Goal: Check status: Check status

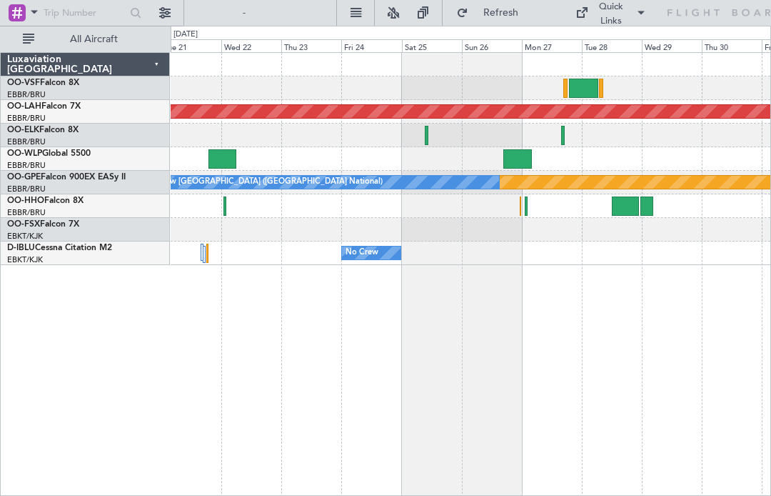
click at [511, 156] on div at bounding box center [518, 158] width 29 height 19
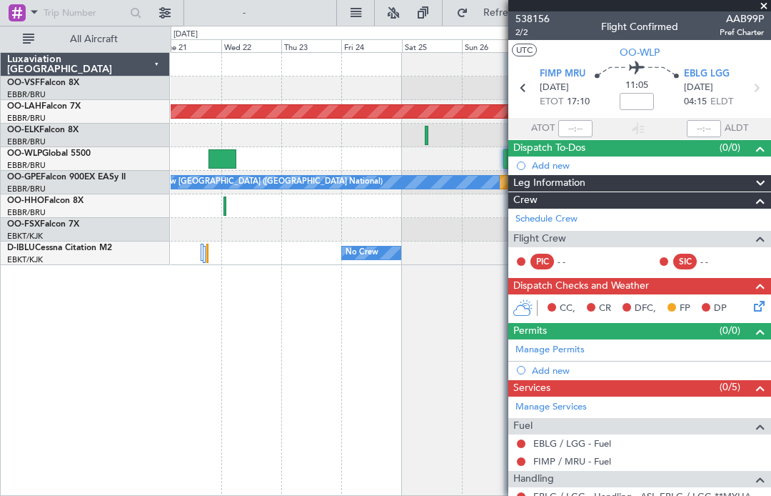
click at [696, 102] on span "04:15" at bounding box center [695, 102] width 23 height 14
click at [700, 91] on span "[DATE]" at bounding box center [698, 88] width 29 height 14
click at [695, 98] on span "04:15" at bounding box center [695, 102] width 23 height 14
click at [523, 54] on button "UTC" at bounding box center [524, 50] width 25 height 13
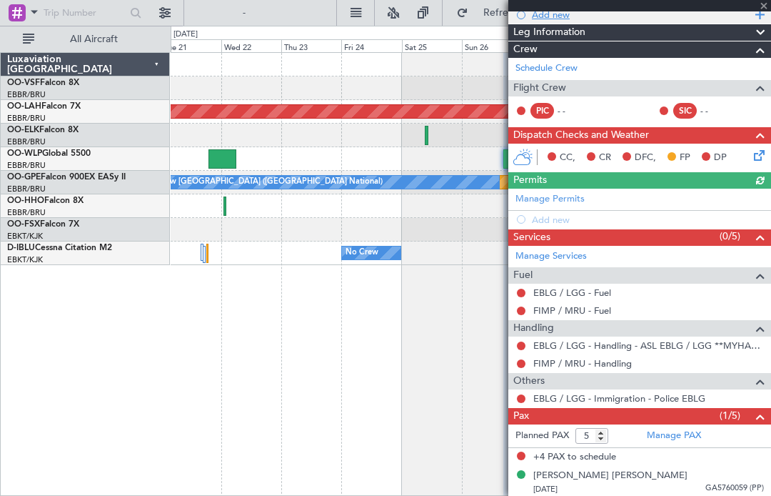
scroll to position [150, 0]
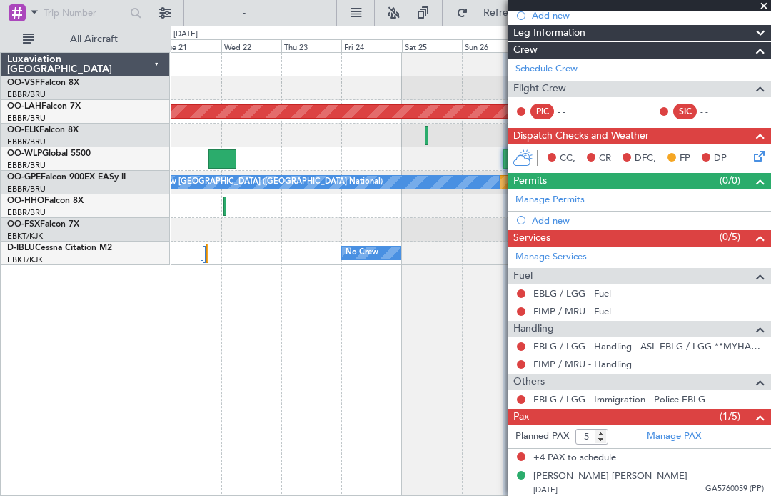
click at [767, 9] on span at bounding box center [764, 6] width 14 height 13
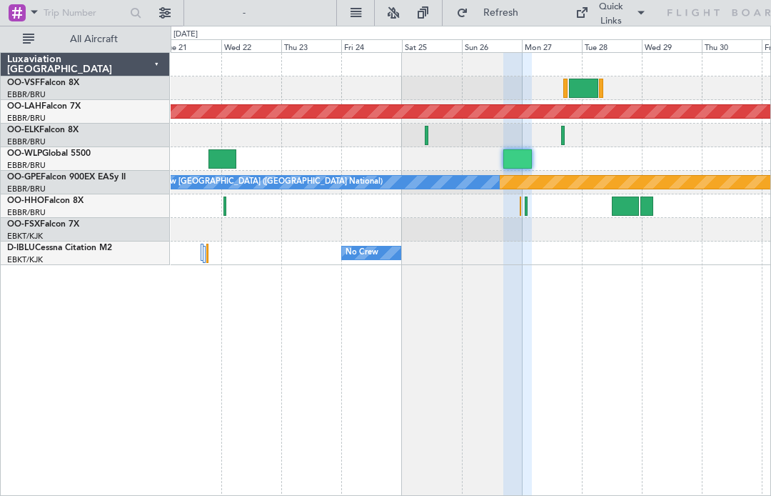
type input "0"
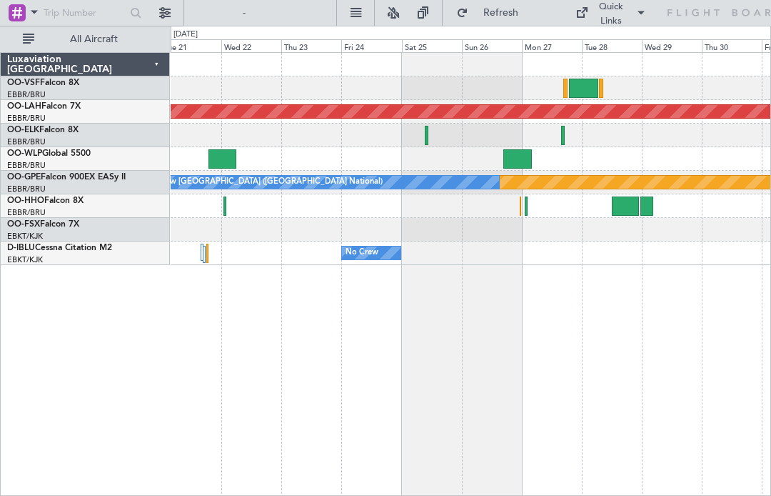
scroll to position [0, 0]
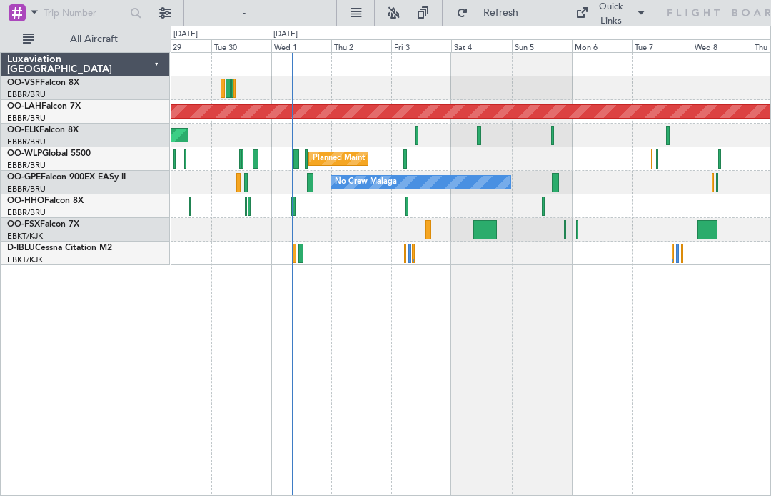
click at [404, 166] on div at bounding box center [406, 158] width 4 height 19
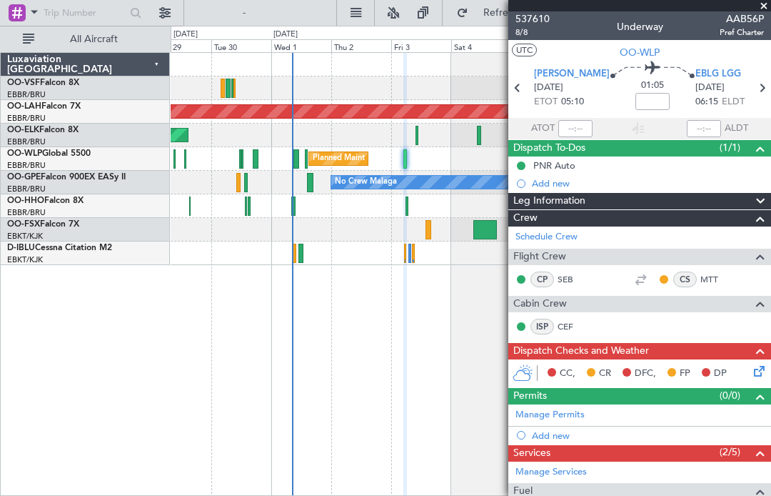
click at [757, 3] on span at bounding box center [764, 6] width 14 height 13
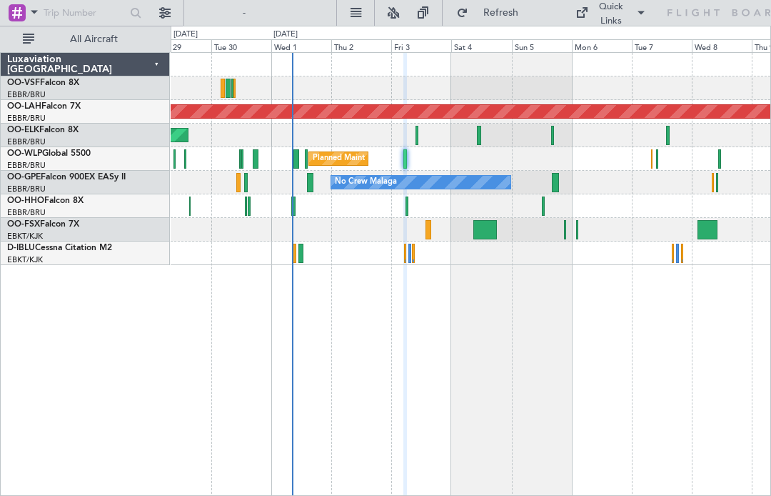
type input "0"
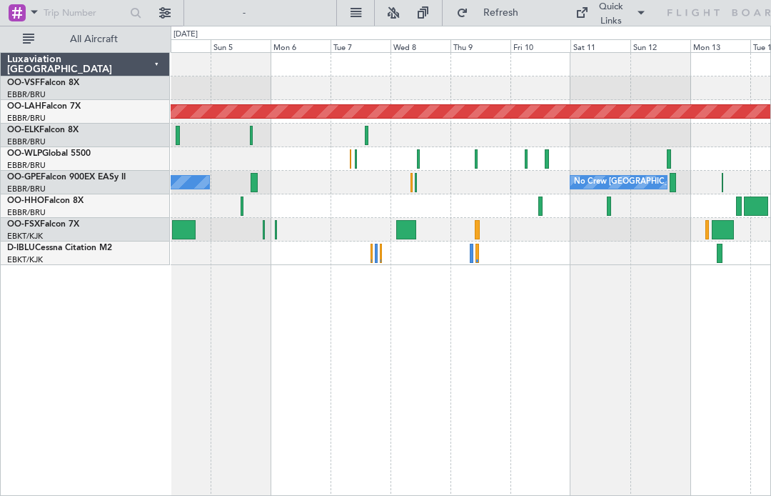
click at [526, 166] on div at bounding box center [526, 158] width 3 height 19
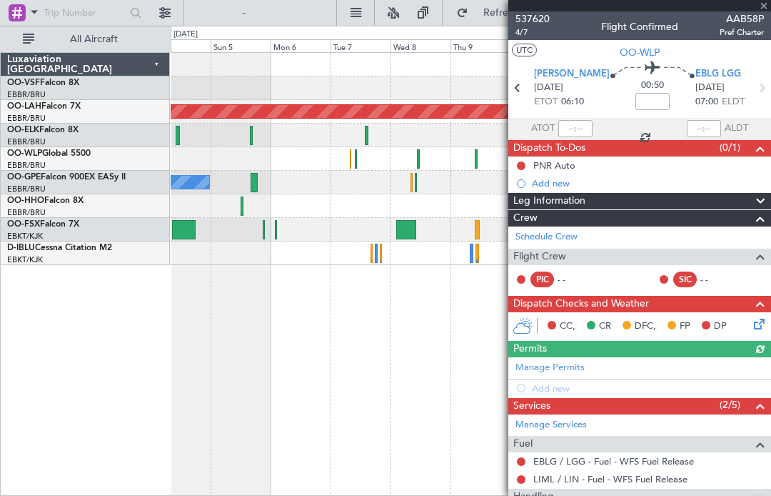
click at [764, 14] on span "AAB58P" at bounding box center [742, 18] width 44 height 15
click at [770, 5] on span at bounding box center [764, 6] width 14 height 13
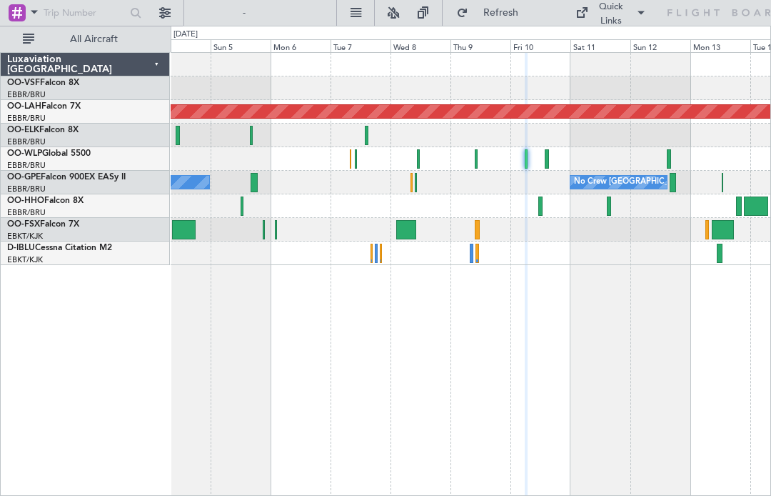
type input "0"
click at [549, 165] on div at bounding box center [547, 158] width 4 height 19
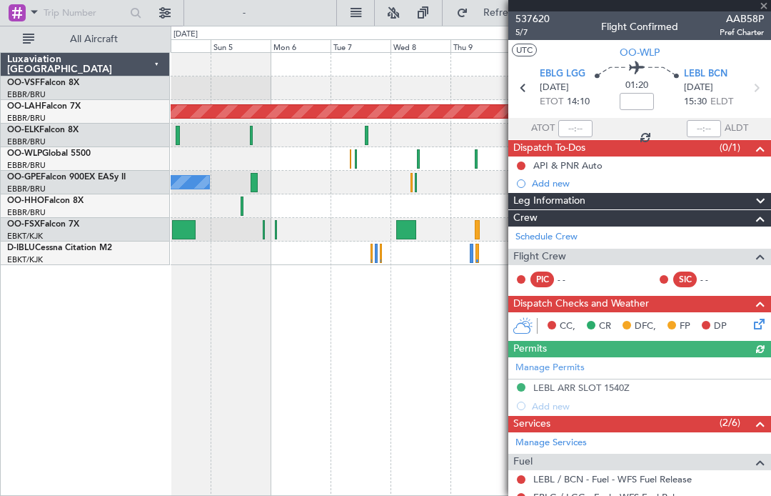
click at [762, 4] on div at bounding box center [640, 5] width 263 height 11
click at [764, 9] on span at bounding box center [764, 6] width 14 height 13
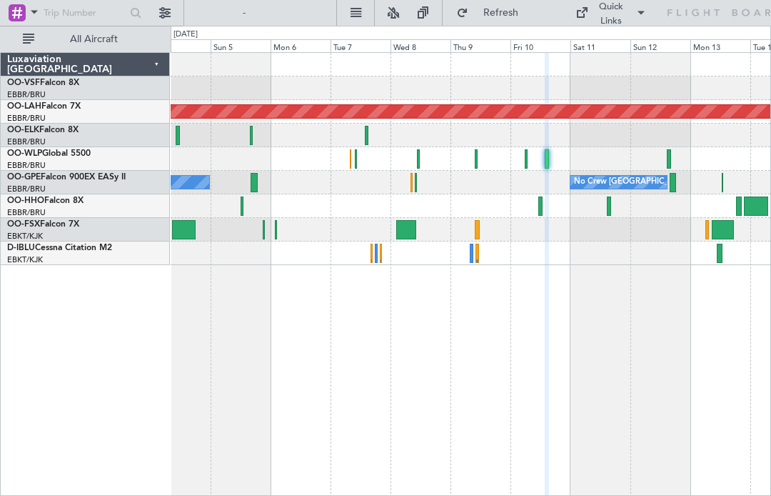
type input "0"
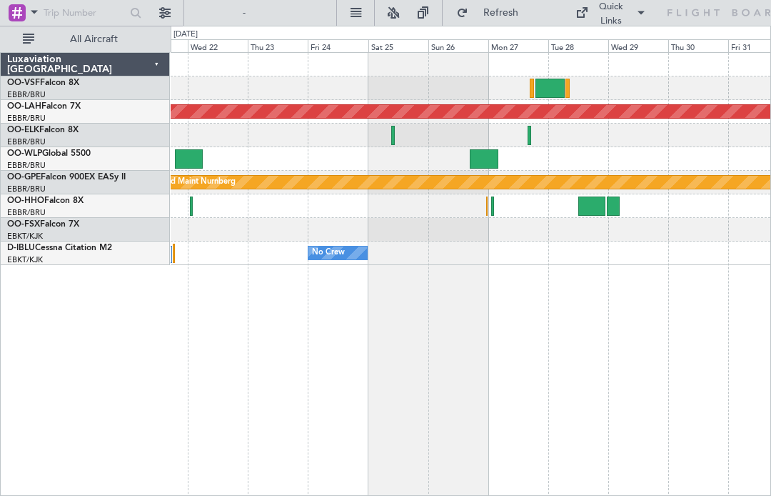
click at [483, 160] on div at bounding box center [484, 158] width 29 height 19
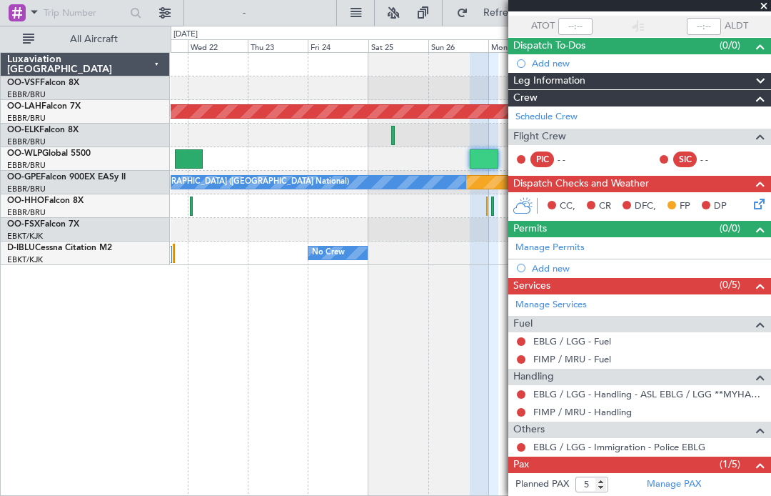
scroll to position [101, 0]
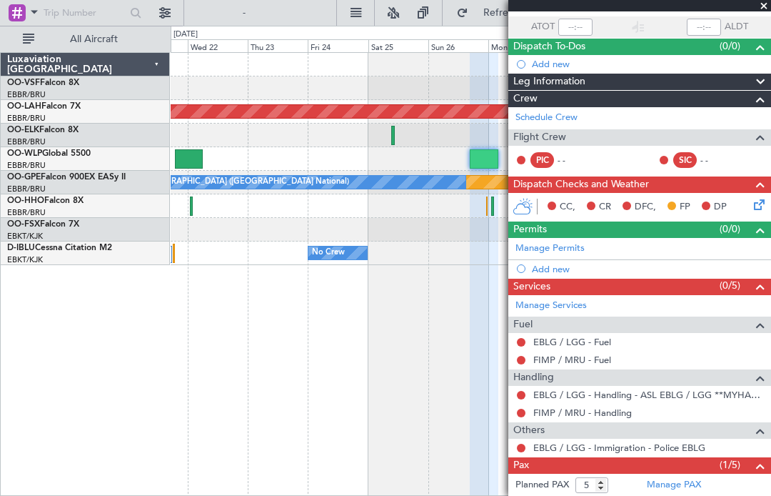
click at [771, 4] on span at bounding box center [764, 6] width 14 height 13
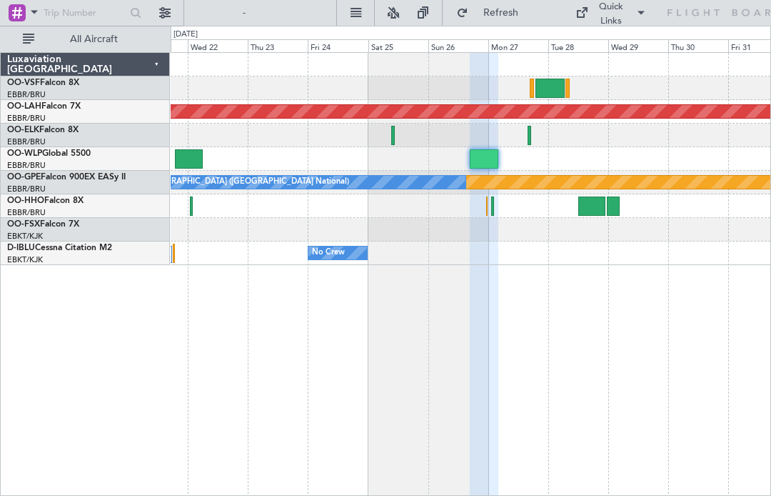
type input "0"
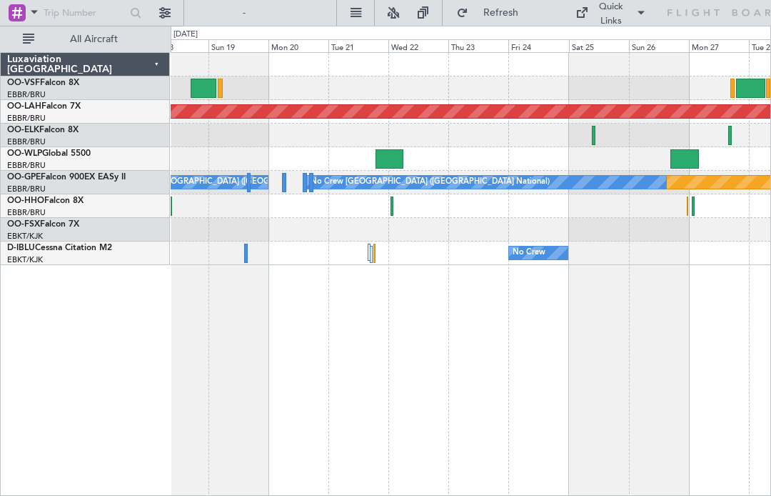
click at [383, 161] on div at bounding box center [390, 158] width 28 height 19
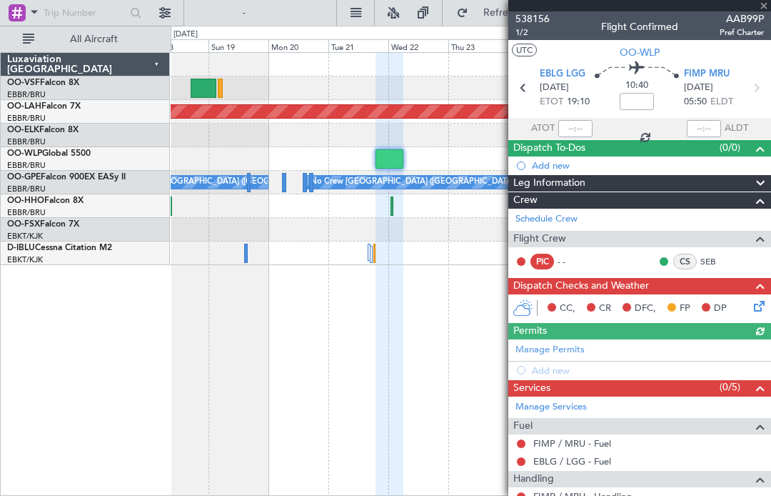
click at [516, 45] on button "UTC" at bounding box center [524, 50] width 25 height 13
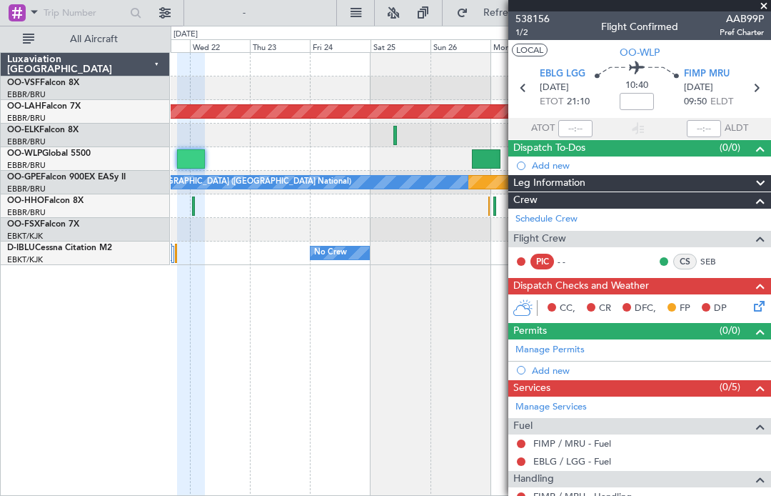
click at [475, 150] on div at bounding box center [486, 158] width 29 height 19
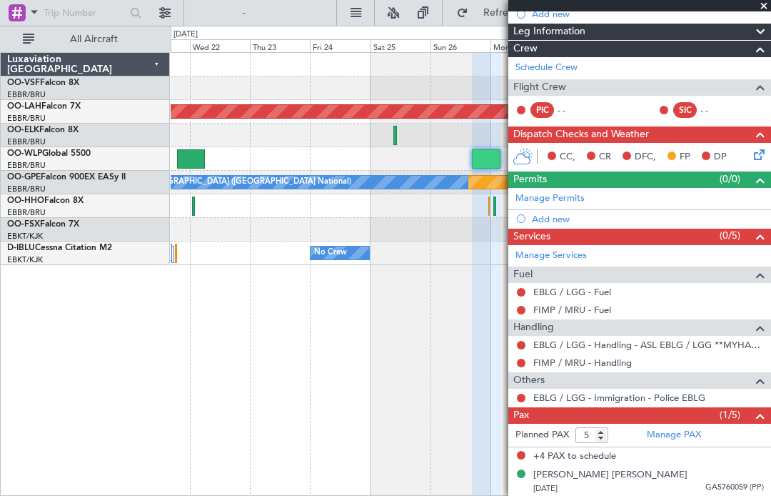
scroll to position [150, 0]
